Goal: Information Seeking & Learning: Find contact information

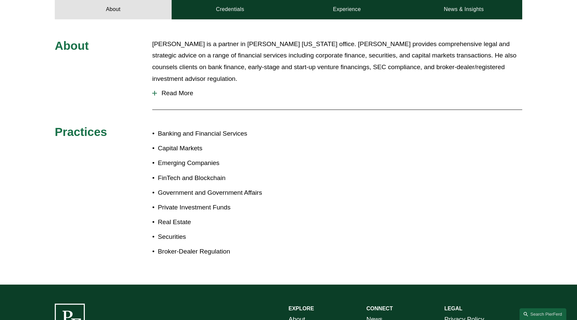
scroll to position [308, 0]
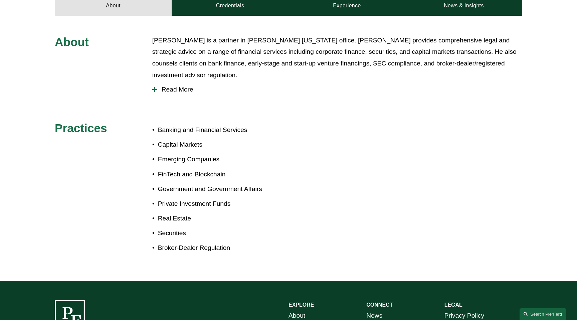
click at [184, 86] on span "Read More" at bounding box center [339, 89] width 365 height 7
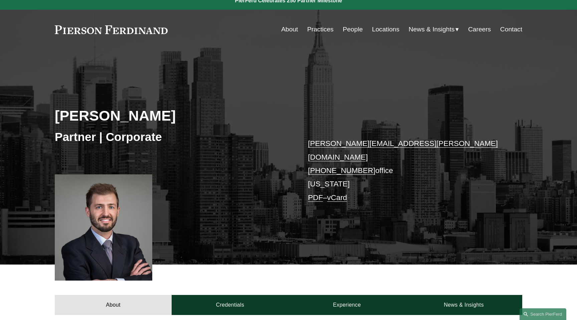
scroll to position [0, 0]
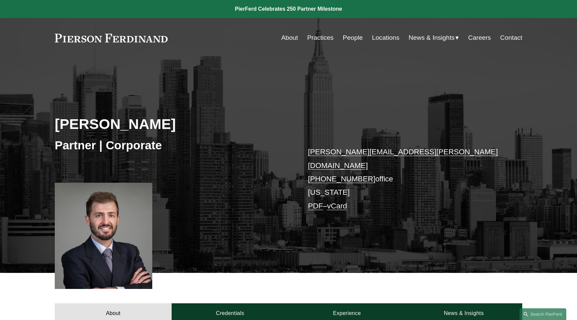
click at [357, 40] on link "People" at bounding box center [353, 37] width 20 height 13
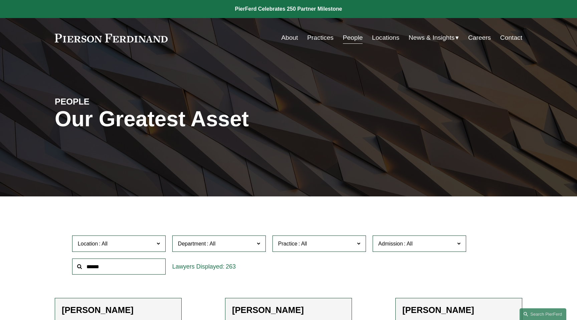
drag, startPoint x: 123, startPoint y: 272, endPoint x: 126, endPoint y: 269, distance: 4.0
click at [123, 272] on input "text" at bounding box center [119, 267] width 94 height 16
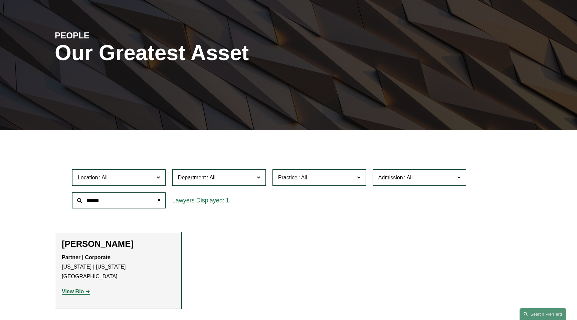
scroll to position [67, 0]
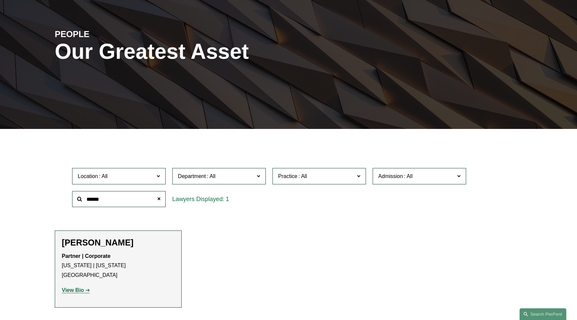
type input "******"
click at [77, 286] on p "View Bio" at bounding box center [118, 291] width 113 height 10
click at [84, 287] on link "View Bio" at bounding box center [76, 290] width 28 height 6
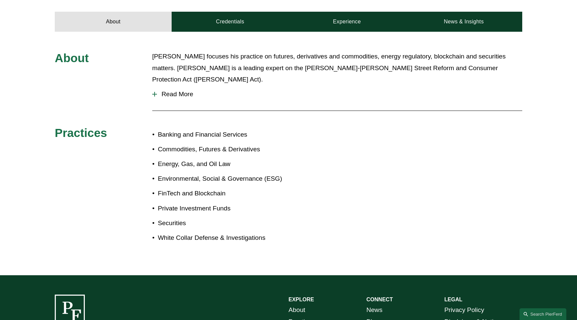
scroll to position [292, 0]
